Goal: Information Seeking & Learning: Learn about a topic

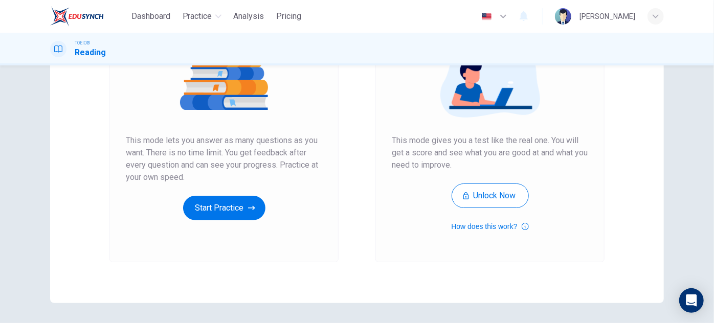
scroll to position [139, 0]
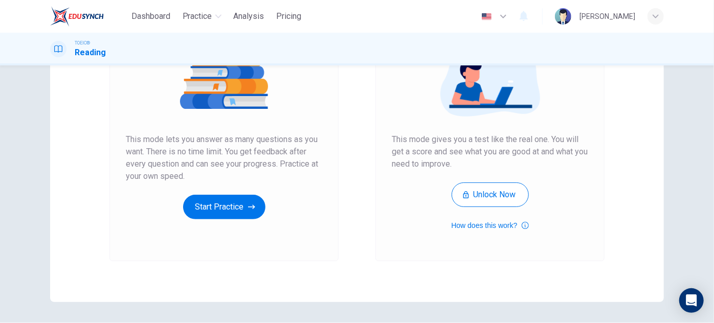
click at [604, 18] on div "[PERSON_NAME]" at bounding box center [607, 16] width 56 height 12
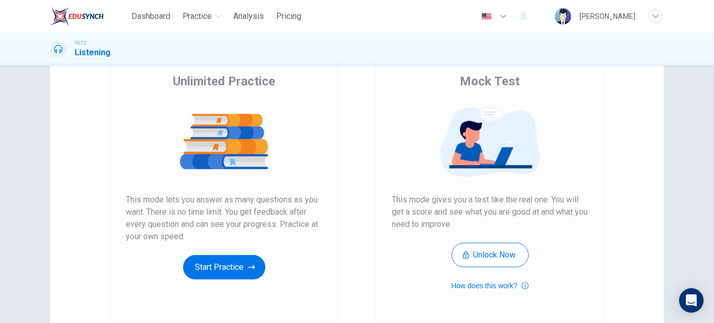
scroll to position [171, 0]
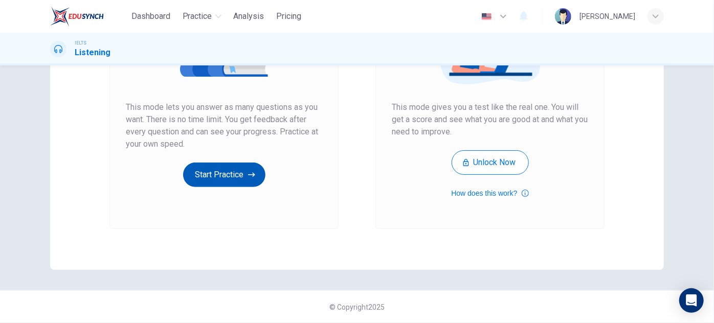
click at [229, 180] on button "Start Practice" at bounding box center [224, 175] width 82 height 25
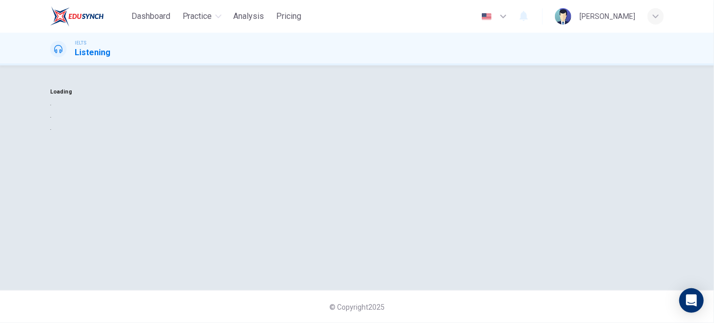
scroll to position [0, 0]
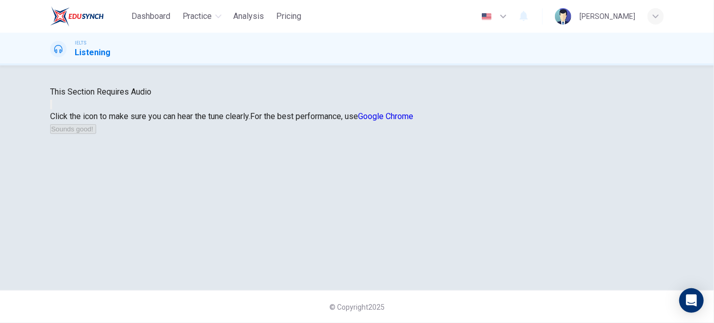
click at [52, 109] on button "button" at bounding box center [51, 105] width 2 height 10
click at [96, 134] on button "Sounds good!" at bounding box center [73, 129] width 46 height 10
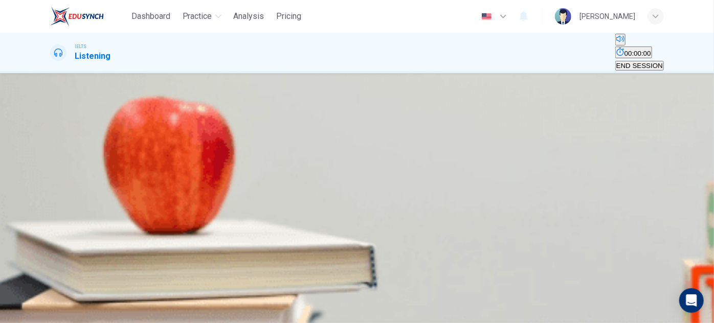
scroll to position [46, 0]
click at [52, 175] on button "button" at bounding box center [51, 180] width 2 height 10
click at [51, 182] on icon "button" at bounding box center [51, 182] width 0 height 0
drag, startPoint x: 89, startPoint y: 135, endPoint x: 57, endPoint y: 135, distance: 31.7
click at [57, 173] on div "05m 12s" at bounding box center [357, 199] width 614 height 52
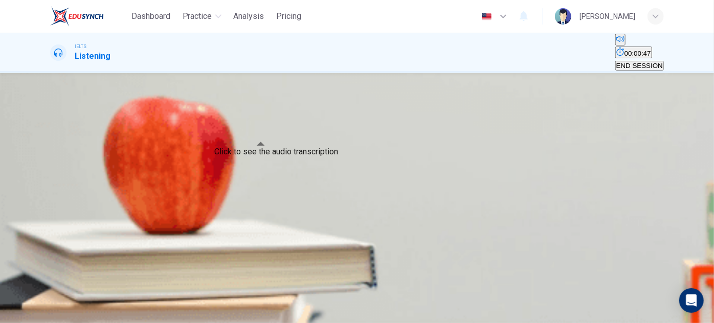
click at [52, 202] on button "Click to see the audio transcription" at bounding box center [51, 207] width 2 height 10
click at [52, 175] on button "button" at bounding box center [51, 180] width 2 height 10
click at [52, 202] on button "Click to see the audio transcription" at bounding box center [51, 207] width 2 height 10
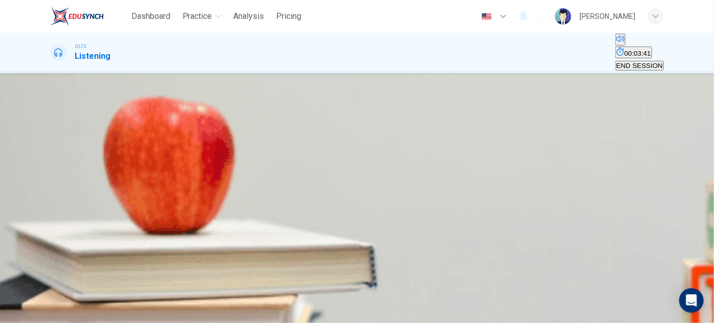
drag, startPoint x: 305, startPoint y: 118, endPoint x: 345, endPoint y: 125, distance: 41.0
drag, startPoint x: 293, startPoint y: 120, endPoint x: 478, endPoint y: 127, distance: 185.3
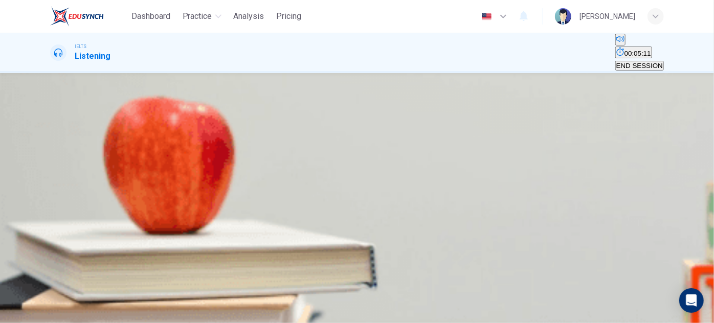
scroll to position [510, 0]
type input "0"
drag, startPoint x: 319, startPoint y: 260, endPoint x: 364, endPoint y: 266, distance: 45.9
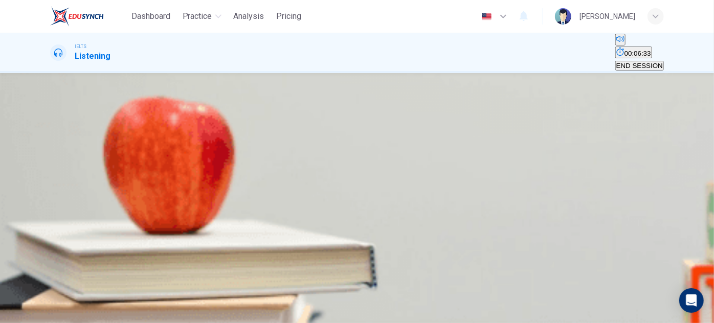
click at [301, 160] on button "B it covered both IT and education issues." at bounding box center [239, 151] width 122 height 17
click at [57, 312] on button "SUBMIT" at bounding box center [41, 317] width 34 height 10
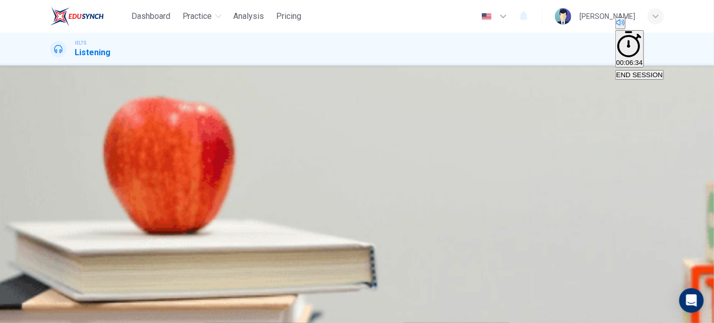
scroll to position [139, 0]
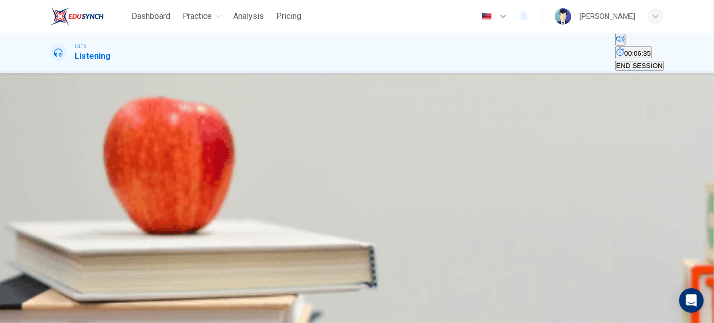
scroll to position [46, 0]
click at [217, 158] on span "They convinced them they would enjoy the experience." at bounding box center [134, 155] width 166 height 8
click at [366, 159] on span "They said it would help them do a particular test." at bounding box center [292, 155] width 146 height 8
click at [50, 314] on span "SUBMIT" at bounding box center [38, 318] width 26 height 8
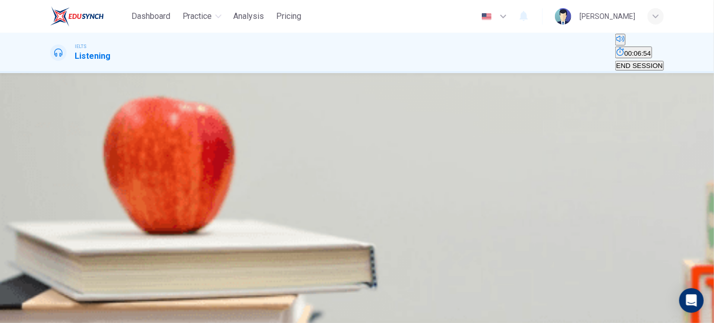
click at [247, 159] on span "it asked misleading questions." at bounding box center [201, 155] width 91 height 8
click at [50, 314] on span "SUBMIT" at bounding box center [38, 318] width 26 height 8
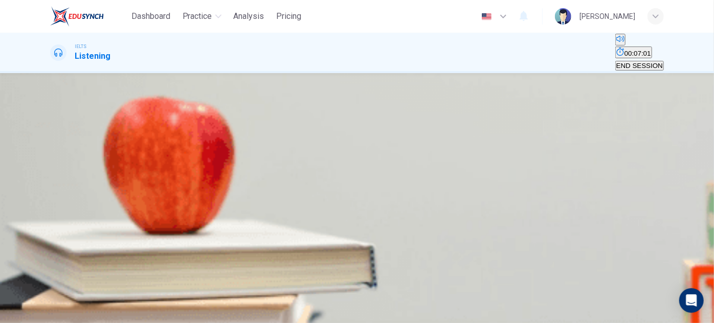
click at [341, 159] on span "so many students sent back their questionnaires." at bounding box center [267, 155] width 148 height 8
click at [496, 159] on span "the questionnaire responses were of such high quality." at bounding box center [425, 155] width 164 height 8
click at [57, 312] on button "SUBMIT" at bounding box center [41, 317] width 34 height 10
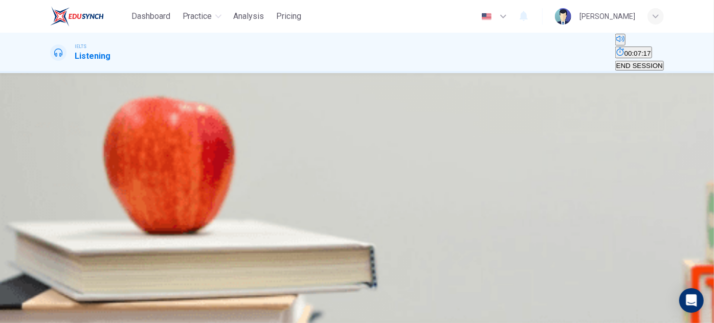
scroll to position [139, 0]
click at [175, 177] on span "It showed what they still needed to study." at bounding box center [113, 174] width 124 height 8
click at [455, 159] on span "It increased their general motivation to study." at bounding box center [470, 155] width 135 height 8
click at [50, 314] on span "SUBMIT" at bounding box center [38, 318] width 26 height 8
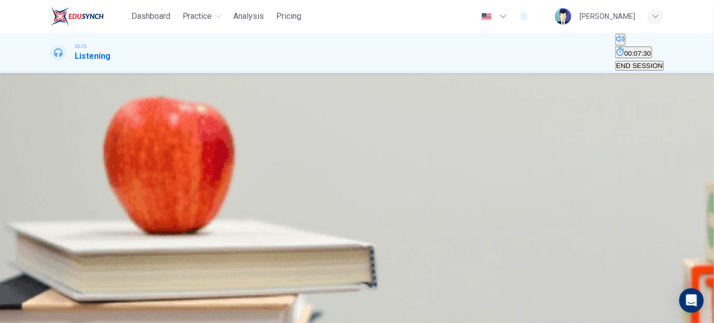
scroll to position [93, 0]
click at [222, 177] on span "Opinions about using crosswords for formal assessment." at bounding box center [136, 174] width 171 height 8
click at [184, 151] on span "Students’ interest in doing similar exercises." at bounding box center [117, 155] width 132 height 8
click at [50, 314] on span "SUBMIT" at bounding box center [38, 318] width 26 height 8
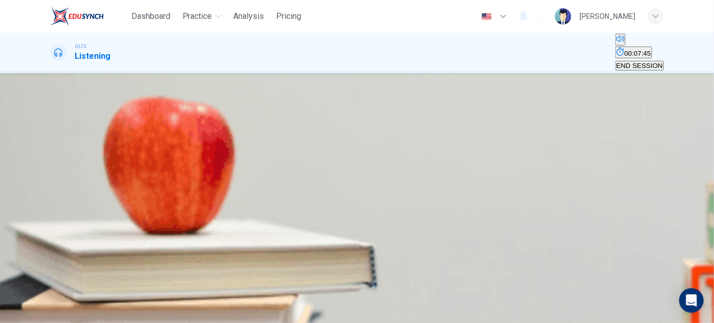
click at [260, 152] on span "How to process numerical data." at bounding box center [212, 155] width 96 height 8
click at [471, 159] on span "How to collaborate in research" at bounding box center [517, 155] width 92 height 8
click at [50, 314] on span "SUBMIT" at bounding box center [38, 318] width 26 height 8
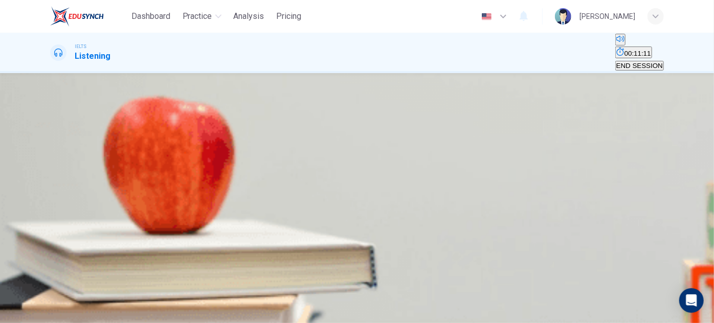
drag, startPoint x: 393, startPoint y: 132, endPoint x: 474, endPoint y: 141, distance: 81.3
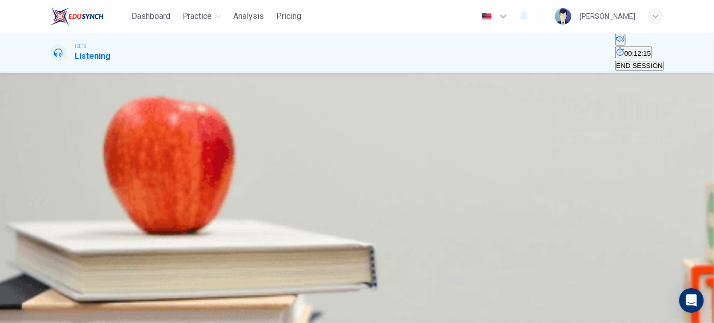
scroll to position [71, 0]
type input "0"
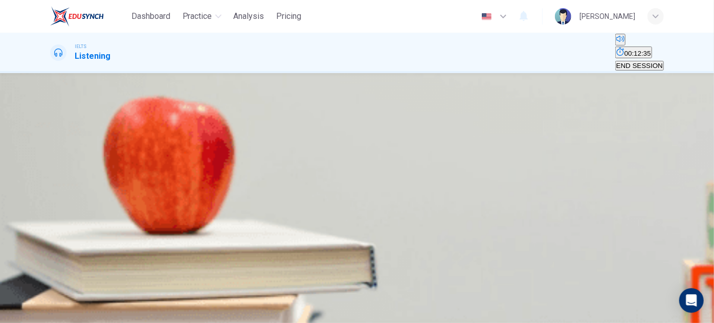
click at [106, 152] on button "Click to Zoom" at bounding box center [78, 159] width 56 height 14
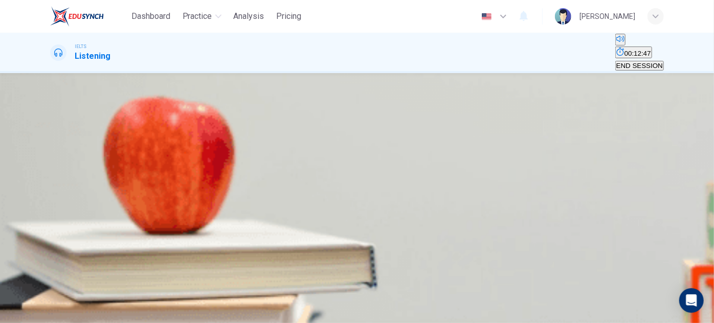
click at [139, 191] on input at bounding box center [94, 186] width 88 height 10
click at [330, 91] on div "1" at bounding box center [357, 85] width 614 height 12
click at [106, 78] on button "Click to Zoom" at bounding box center [78, 71] width 56 height 14
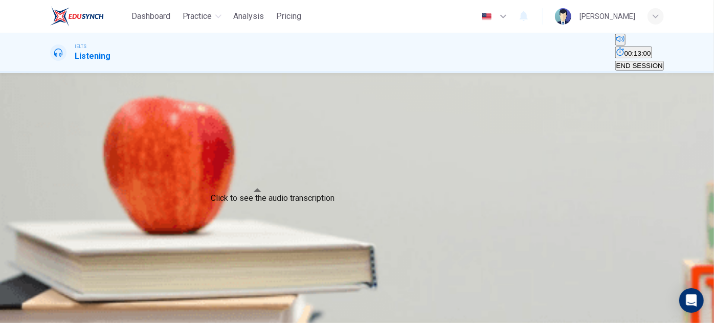
drag, startPoint x: 492, startPoint y: 56, endPoint x: 511, endPoint y: 94, distance: 43.0
click at [139, 191] on input at bounding box center [94, 186] width 88 height 10
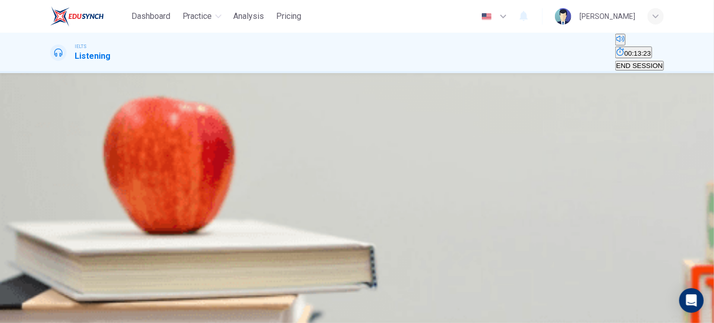
type input "A"
type input "safe"
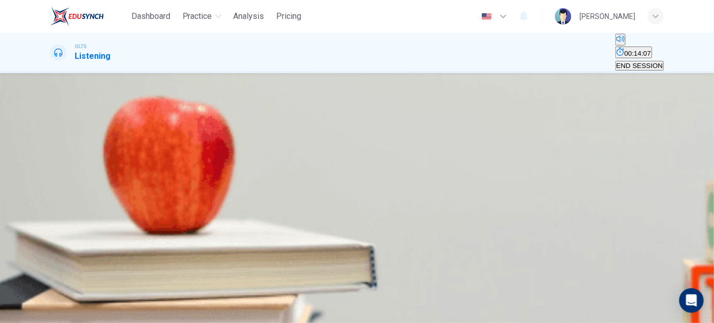
click at [51, 274] on icon "Click to see the audio transcription" at bounding box center [51, 274] width 0 height 0
drag, startPoint x: 390, startPoint y: 136, endPoint x: 339, endPoint y: 135, distance: 51.2
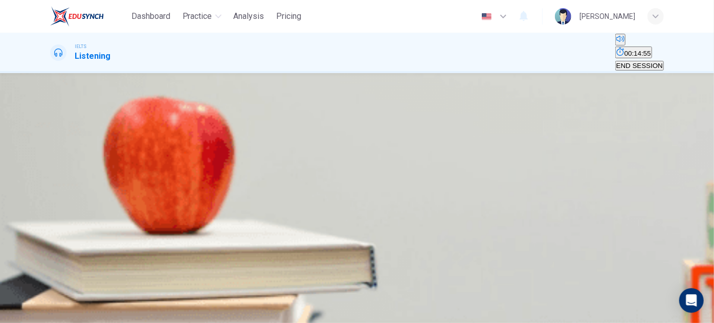
click at [139, 127] on input at bounding box center [94, 123] width 88 height 10
type input "preschool literacy"
click at [52, 267] on button "Click to see the audio transcription" at bounding box center [51, 272] width 2 height 10
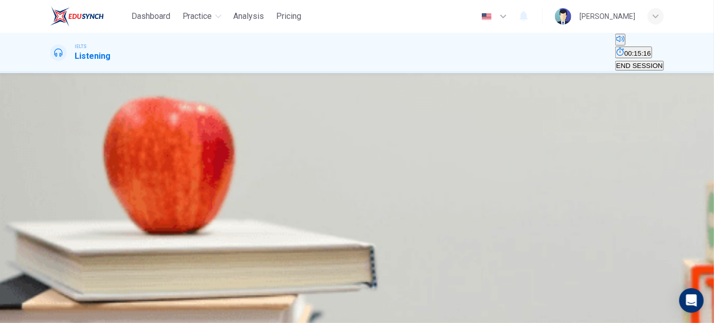
scroll to position [46, 0]
click at [51, 274] on icon "Click to see the audio transcription" at bounding box center [51, 274] width 0 height 0
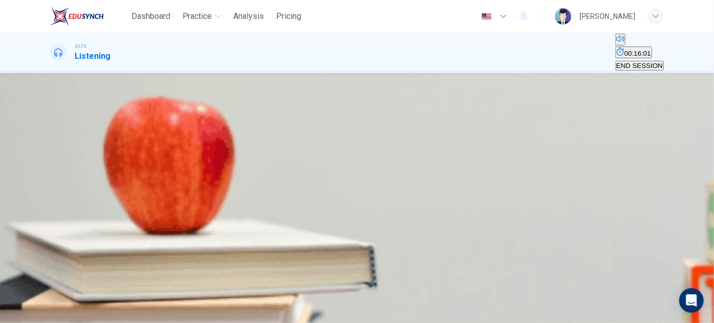
click at [52, 267] on button "Click to see the audio transcription" at bounding box center [51, 272] width 2 height 10
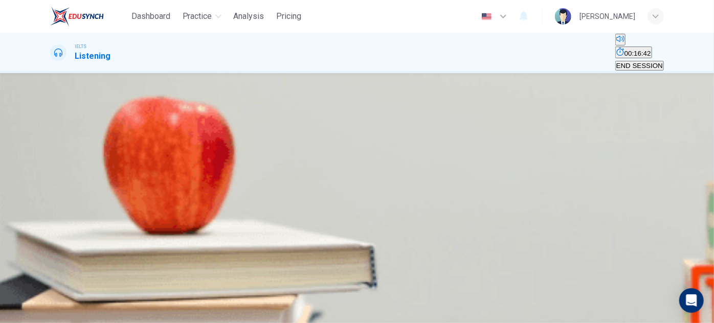
click at [139, 152] on input at bounding box center [94, 147] width 88 height 10
type input "clean"
click at [106, 78] on button "Click to Zoom" at bounding box center [78, 71] width 56 height 14
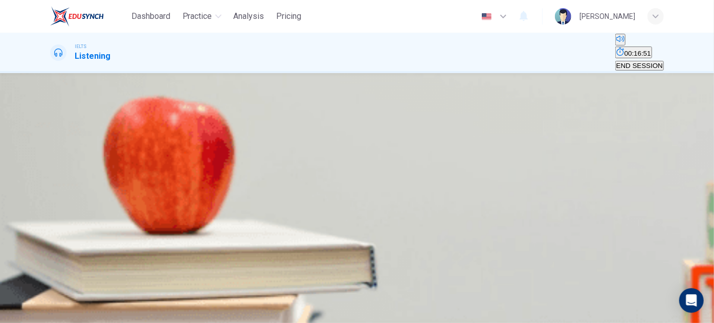
click at [51, 274] on icon "Click to see the audio transcription" at bounding box center [51, 274] width 0 height 0
click at [139, 176] on input at bounding box center [94, 172] width 88 height 10
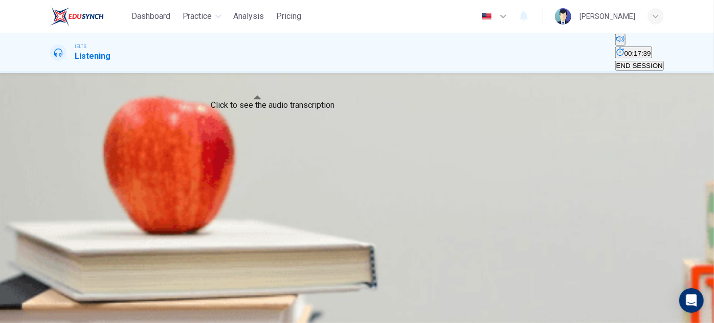
click at [52, 267] on button "Click to see the audio transcription" at bounding box center [51, 272] width 2 height 10
click at [139, 176] on input "physically" at bounding box center [94, 172] width 88 height 10
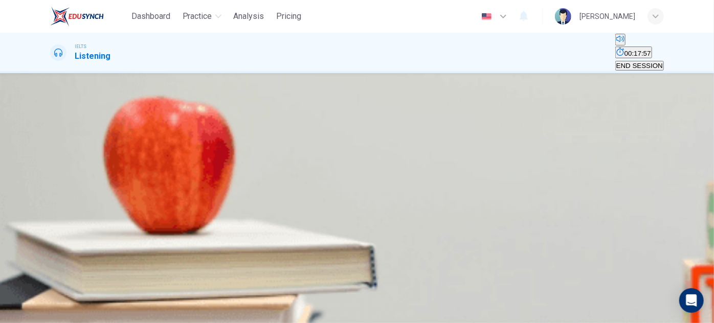
type input "physically check"
click at [106, 78] on button "Click to Zoom" at bounding box center [78, 71] width 56 height 14
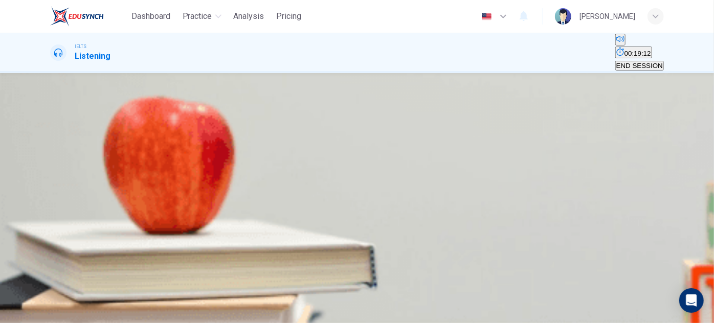
click at [62, 274] on icon "Click to see the audio transcription" at bounding box center [56, 280] width 11 height 12
click at [139, 200] on input at bounding box center [94, 196] width 88 height 10
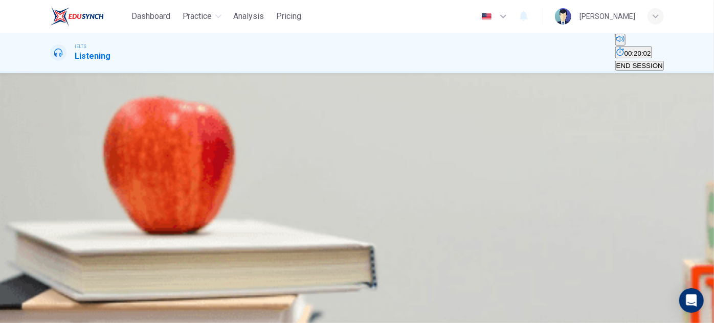
scroll to position [86, 0]
type input "mask"
click at [51, 276] on icon "Click to see the audio transcription" at bounding box center [51, 276] width 0 height 0
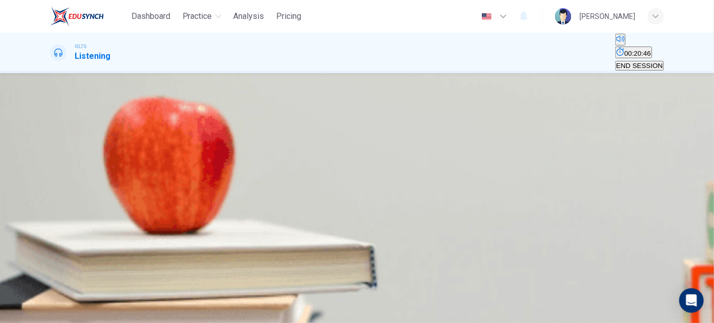
scroll to position [180, 0]
click at [16, 314] on span "SKIP" at bounding box center [8, 318] width 15 height 8
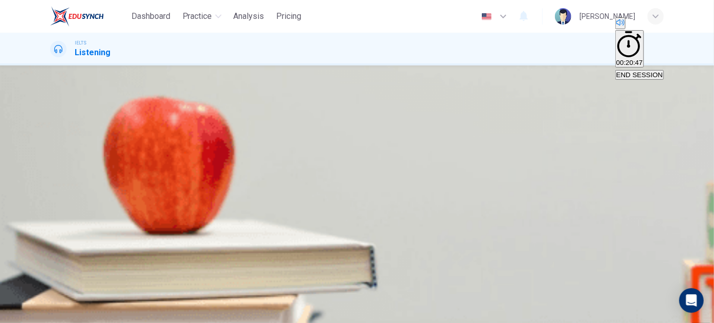
scroll to position [0, 0]
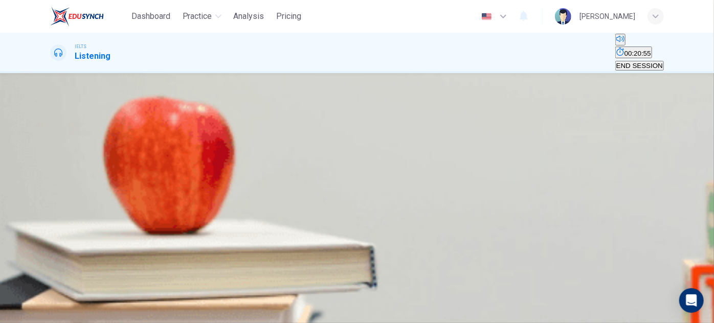
scroll to position [8, 0]
click at [52, 315] on button "Click to see the audio transcription" at bounding box center [51, 320] width 2 height 10
click at [77, 164] on span "Bella" at bounding box center [68, 158] width 18 height 12
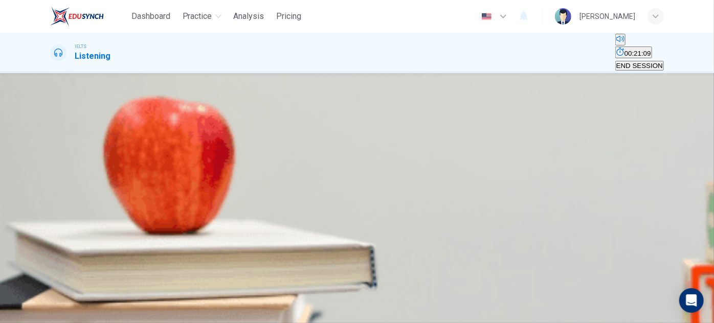
scroll to position [0, 0]
click at [391, 159] on body "Dashboard Practice Analysis Pricing English en ​ [PERSON_NAME] IELTS Listening …" at bounding box center [357, 161] width 714 height 323
type input "B"
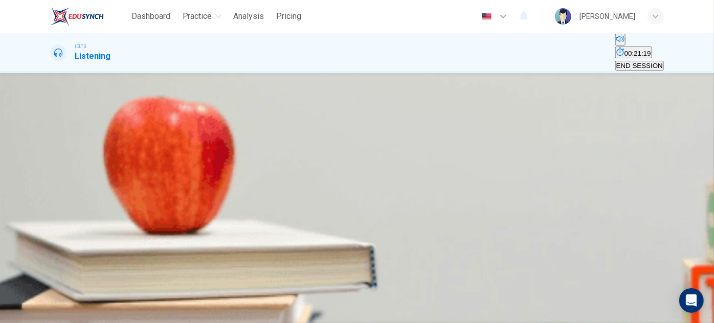
scroll to position [349, 0]
click at [391, 175] on body "Dashboard Practice Analysis Pricing English en ​ [PERSON_NAME] IELTS Listening …" at bounding box center [357, 161] width 714 height 323
click at [365, 323] on li "A" at bounding box center [357, 329] width 714 height 12
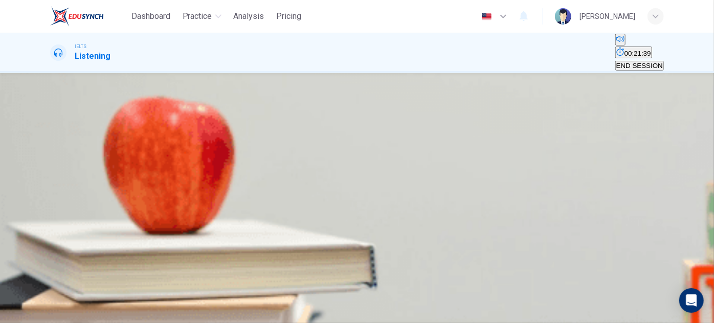
type input "A"
click at [391, 206] on body "Dashboard Practice Analysis Pricing English en ​ [PERSON_NAME] IELTS Listening …" at bounding box center [357, 161] width 714 height 323
click at [391, 206] on div at bounding box center [357, 161] width 714 height 323
click at [52, 315] on button "Click to see the audio transcription" at bounding box center [51, 320] width 2 height 10
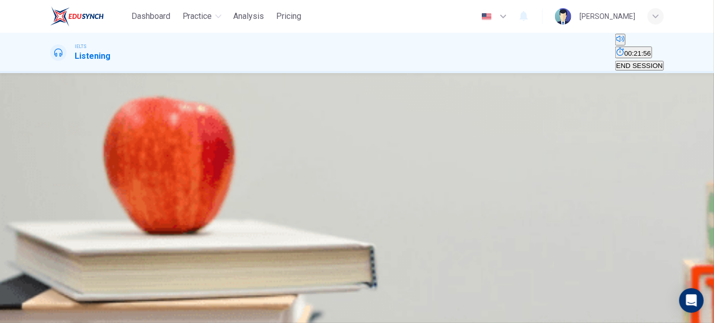
scroll to position [93, 0]
click at [62, 276] on icon "Click to see the audio transcription" at bounding box center [56, 282] width 11 height 12
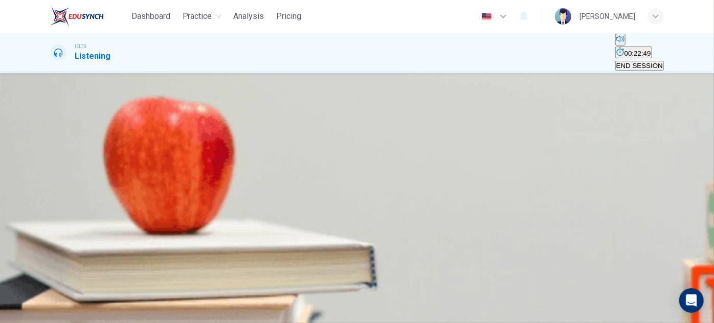
drag, startPoint x: 241, startPoint y: 234, endPoint x: 314, endPoint y: 233, distance: 73.2
click at [386, 236] on body "Dashboard Practice Analysis Pricing English en ​ [PERSON_NAME] IELTS Listening …" at bounding box center [357, 161] width 714 height 323
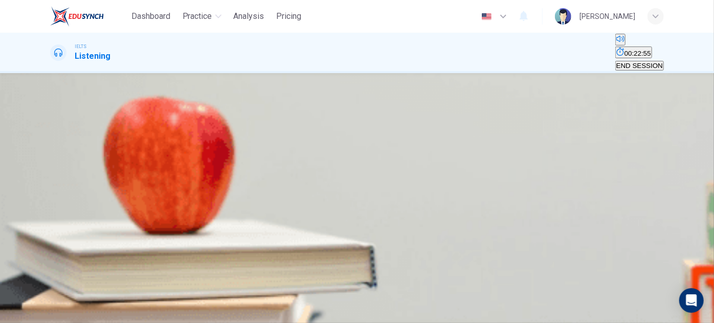
type input "C"
click at [62, 322] on icon "Click to see the audio transcription" at bounding box center [56, 328] width 11 height 12
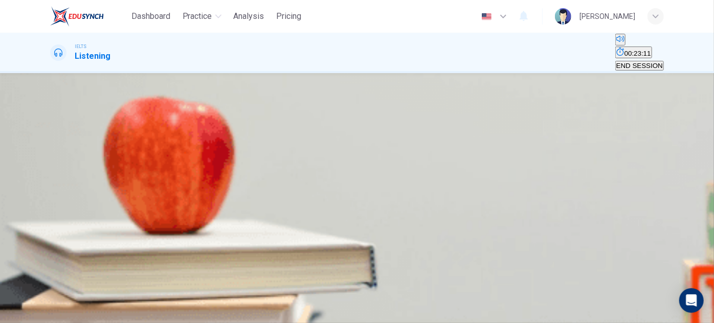
click at [370, 209] on body "Dashboard Practice Analysis Pricing English en ​ [PERSON_NAME] IELTS Listening …" at bounding box center [357, 161] width 714 height 323
type input "B"
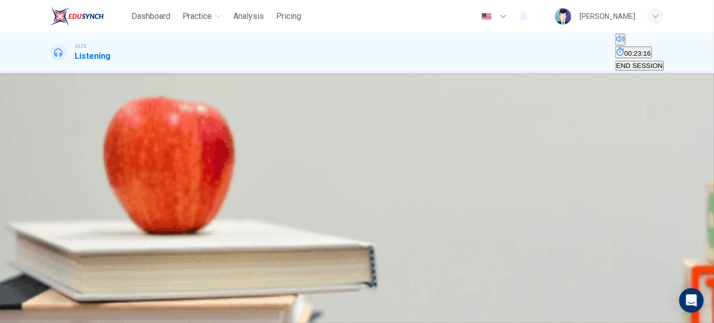
click at [50, 314] on span "SUBMIT" at bounding box center [38, 318] width 26 height 8
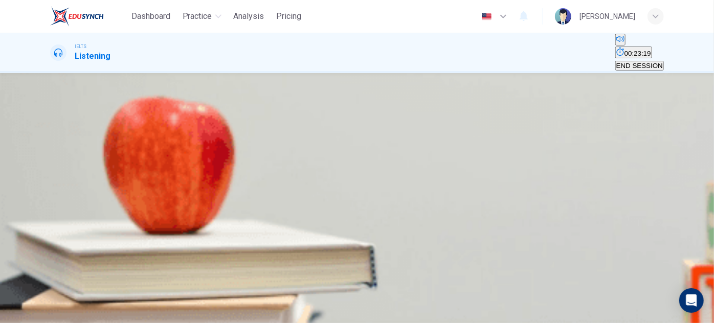
scroll to position [139, 0]
click at [24, 312] on button "SKIP" at bounding box center [12, 317] width 24 height 10
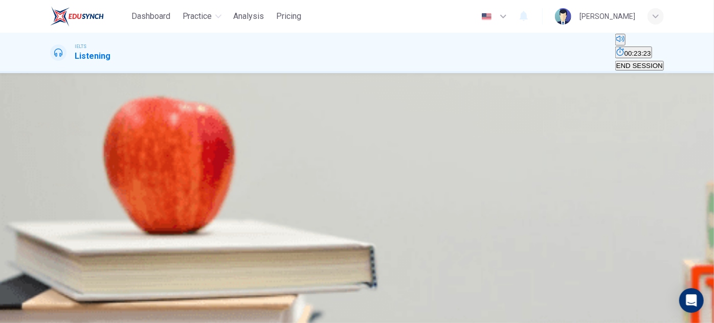
scroll to position [174, 0]
click at [24, 312] on button "SKIP" at bounding box center [12, 317] width 24 height 10
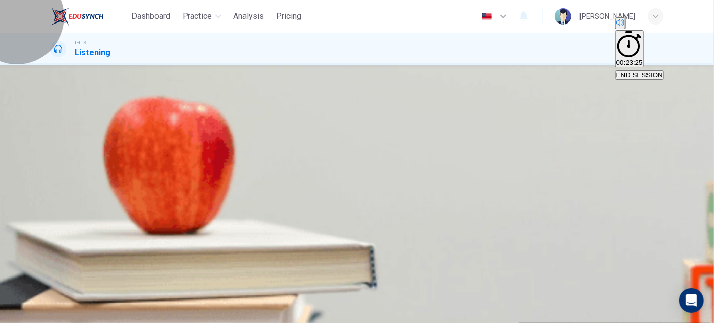
click at [620, 70] on button "END SESSION" at bounding box center [639, 75] width 49 height 10
